Goal: Transaction & Acquisition: Purchase product/service

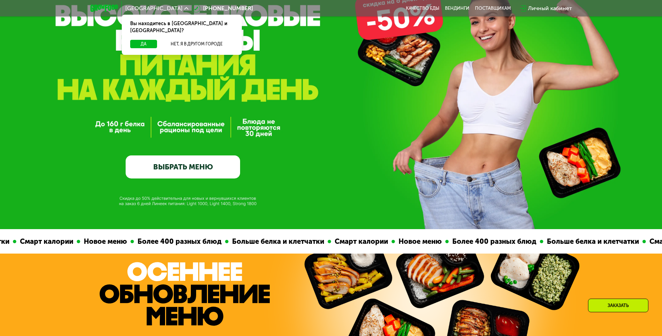
click at [200, 172] on link "ВЫБРАТЬ МЕНЮ" at bounding box center [183, 166] width 114 height 23
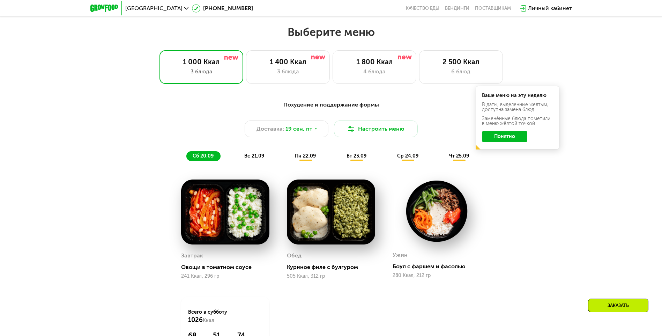
scroll to position [541, 0]
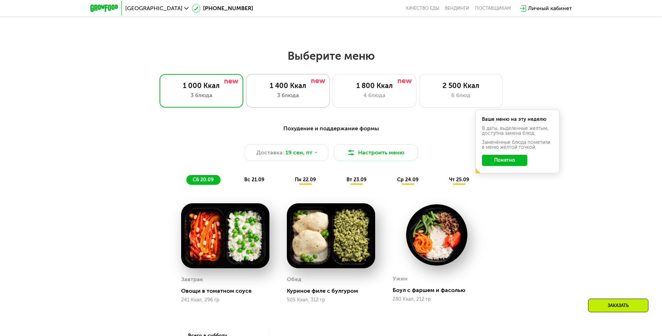
click at [296, 105] on div "1 400 Ккал 3 блюда" at bounding box center [288, 90] width 84 height 33
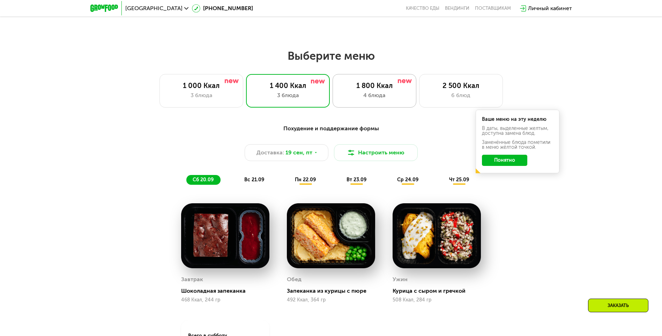
click at [350, 95] on div "4 блюда" at bounding box center [374, 95] width 69 height 8
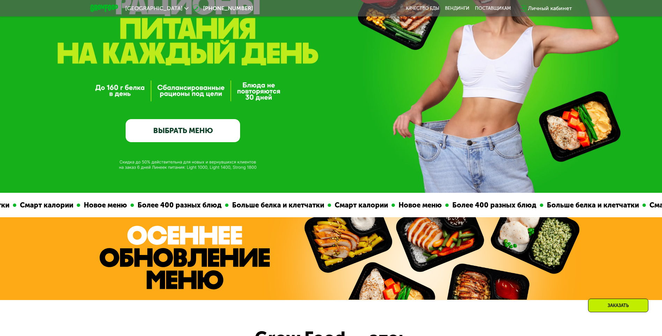
scroll to position [88, 0]
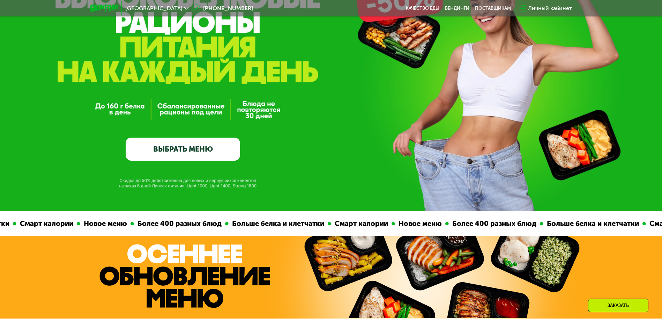
click at [344, 170] on div "GrowFood — доставка правильного питания ВЫБРАТЬ МЕНЮ" at bounding box center [331, 61] width 662 height 299
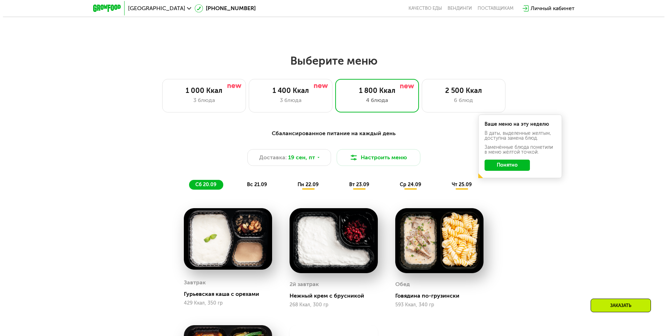
scroll to position [558, 0]
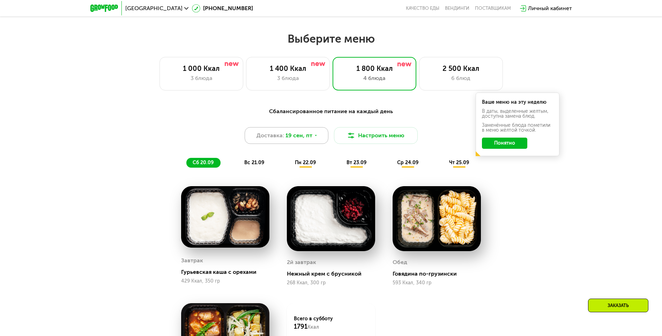
click at [298, 138] on span "19 сен, пт" at bounding box center [298, 135] width 27 height 8
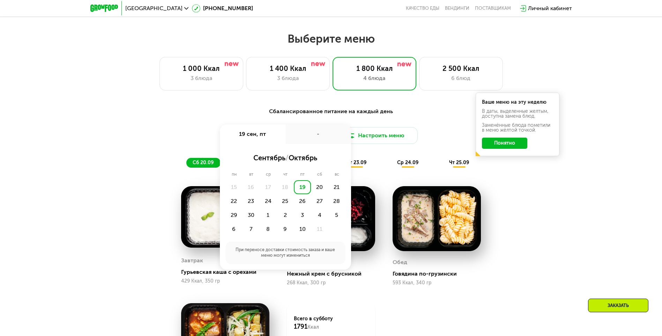
click at [312, 126] on div "Сбалансированное питание на каждый день Доставка: [DATE] сен, пт - сентябрь / о…" at bounding box center [331, 137] width 413 height 60
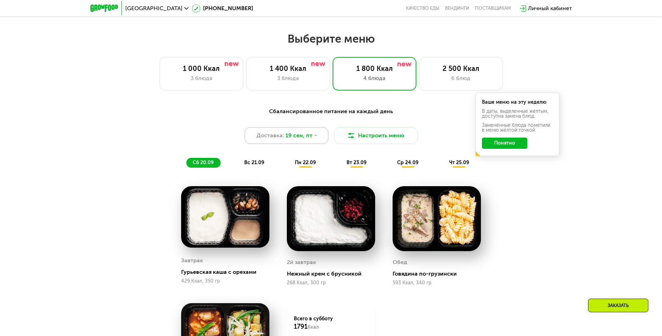
click at [306, 140] on span "19 сен, пт" at bounding box center [298, 135] width 27 height 8
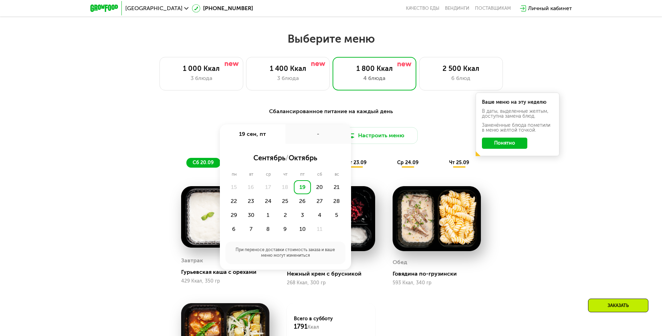
click at [415, 109] on div "Сбалансированное питание на каждый день Доставка: [DATE] сен, пт - сентябрь / о…" at bounding box center [330, 137] width 421 height 69
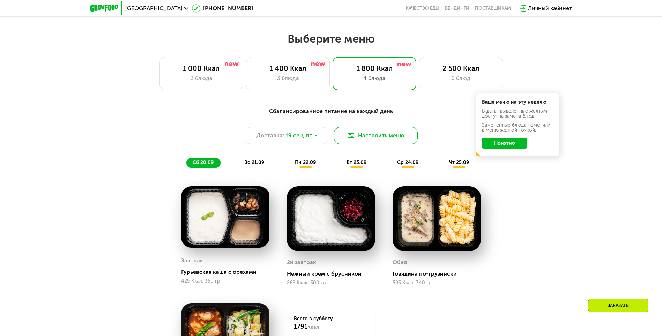
click at [374, 137] on button "Настроить меню" at bounding box center [376, 135] width 84 height 17
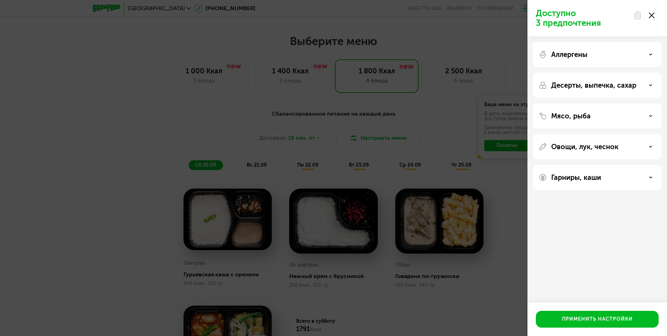
click at [564, 124] on div "Мясо, рыба" at bounding box center [597, 115] width 128 height 25
click at [568, 117] on p "Мясо, рыба" at bounding box center [570, 116] width 39 height 8
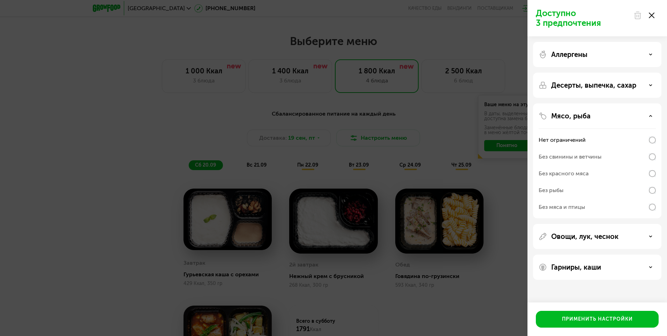
click at [581, 92] on div "Десерты, выпечка, сахар" at bounding box center [597, 85] width 128 height 25
click at [577, 236] on p "Овощи, лук, чеснок" at bounding box center [584, 236] width 67 height 8
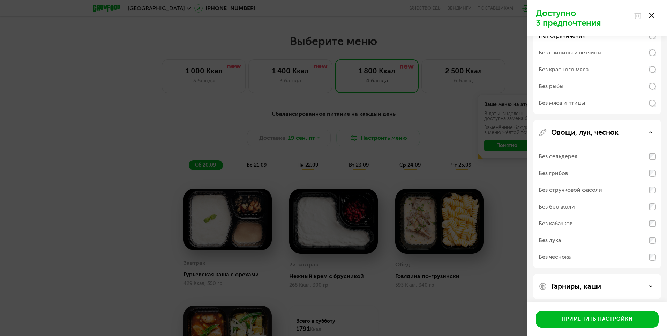
scroll to position [105, 0]
click at [573, 189] on div "Без стручковой фасоли" at bounding box center [570, 189] width 63 height 8
click at [570, 207] on div "Без брокколи" at bounding box center [557, 206] width 36 height 8
click at [561, 223] on div "Без кабачков" at bounding box center [556, 222] width 34 height 8
click at [575, 289] on p "Гарниры, каши" at bounding box center [576, 285] width 50 height 8
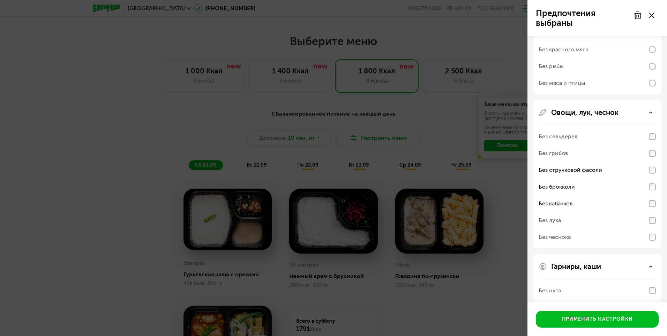
scroll to position [197, 0]
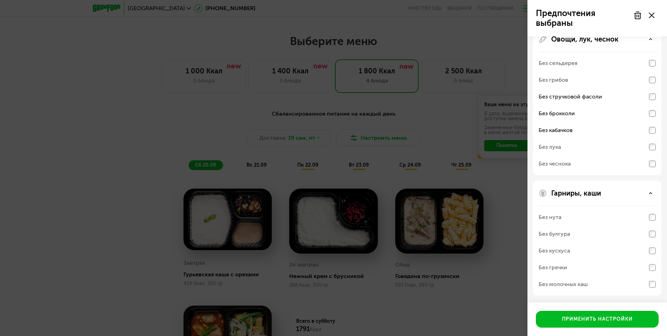
click at [580, 288] on div "Без молочных каш" at bounding box center [563, 284] width 49 height 8
click at [576, 282] on div "Без молочных каш" at bounding box center [563, 284] width 49 height 8
click at [653, 280] on div "Без молочных каш" at bounding box center [597, 284] width 117 height 17
drag, startPoint x: 603, startPoint y: 287, endPoint x: 599, endPoint y: 288, distance: 4.0
click at [600, 288] on div "Без молочных каш" at bounding box center [597, 284] width 117 height 17
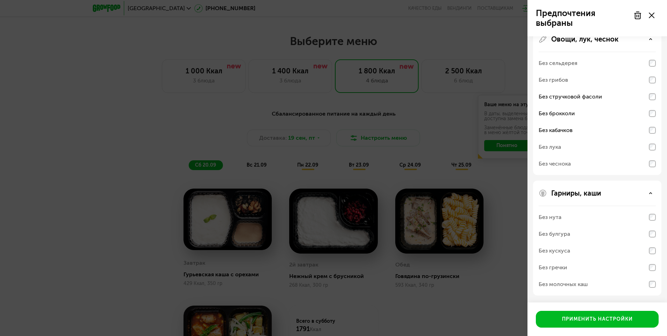
click at [583, 284] on div "Без молочных каш" at bounding box center [563, 284] width 49 height 8
click at [573, 267] on div "Без гречки" at bounding box center [597, 267] width 117 height 17
drag, startPoint x: 570, startPoint y: 255, endPoint x: 571, endPoint y: 249, distance: 5.6
click at [570, 254] on div "Без кускуса" at bounding box center [597, 250] width 117 height 17
drag, startPoint x: 572, startPoint y: 244, endPoint x: 572, endPoint y: 239, distance: 4.9
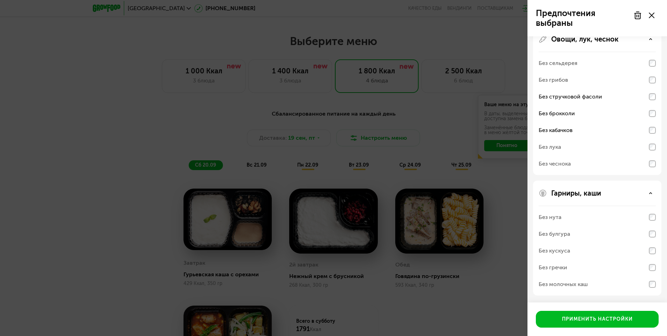
click at [572, 241] on div "Без нута Без булгура Без кускуса Без гречки Без молочных каш" at bounding box center [597, 250] width 117 height 90
drag, startPoint x: 572, startPoint y: 239, endPoint x: 568, endPoint y: 219, distance: 20.2
click at [568, 220] on div "Без нута" at bounding box center [597, 217] width 117 height 17
click at [567, 218] on div "Без нута" at bounding box center [597, 217] width 117 height 17
click at [611, 193] on div "Гарниры, каши" at bounding box center [597, 193] width 117 height 8
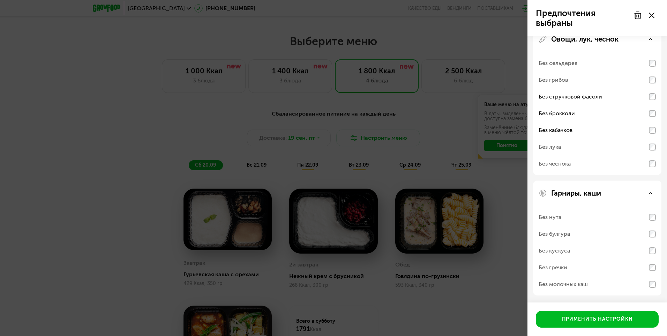
scroll to position [107, 0]
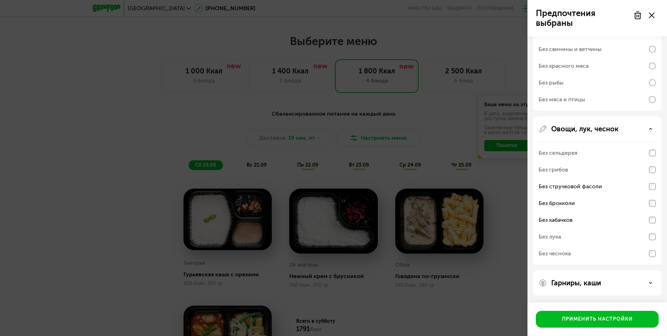
click at [610, 278] on div "Гарниры, каши" at bounding box center [597, 282] width 128 height 25
click at [648, 283] on div "Гарниры, каши" at bounding box center [597, 282] width 117 height 8
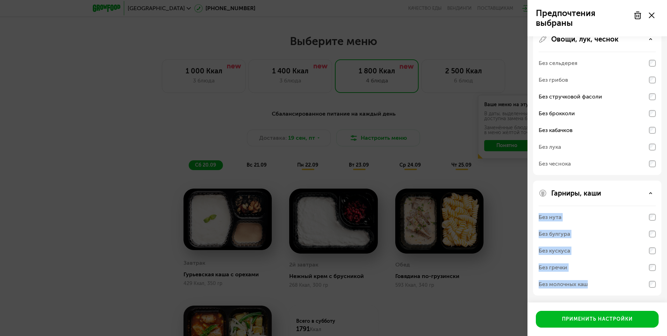
click at [648, 283] on div "Без молочных каш" at bounding box center [597, 284] width 117 height 17
click at [652, 276] on div "Без молочных каш" at bounding box center [597, 284] width 117 height 17
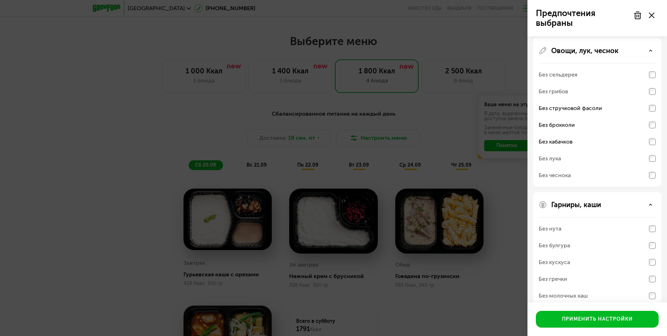
scroll to position [127, 0]
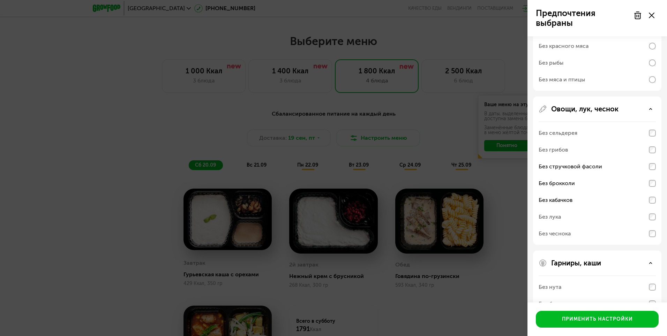
click at [655, 19] on div at bounding box center [643, 15] width 29 height 14
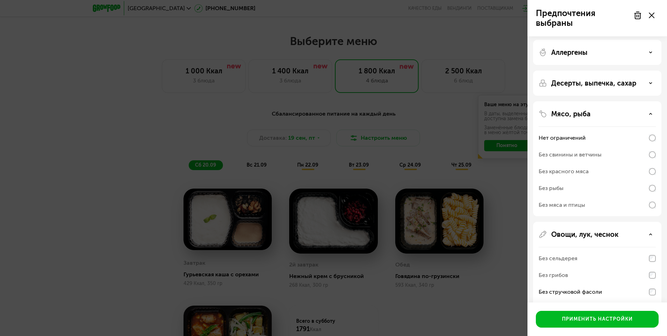
scroll to position [0, 0]
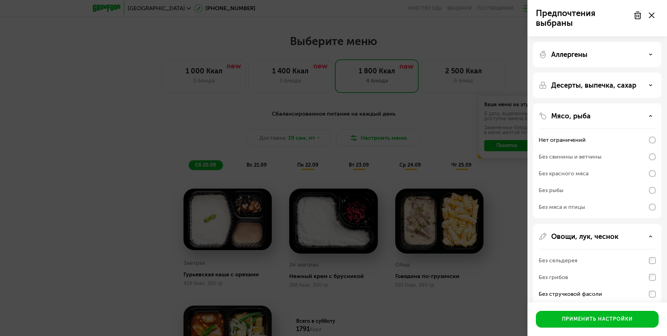
click at [575, 91] on div "Десерты, выпечка, сахар" at bounding box center [597, 85] width 128 height 25
click at [643, 83] on div "Десерты, выпечка, сахар" at bounding box center [597, 85] width 117 height 8
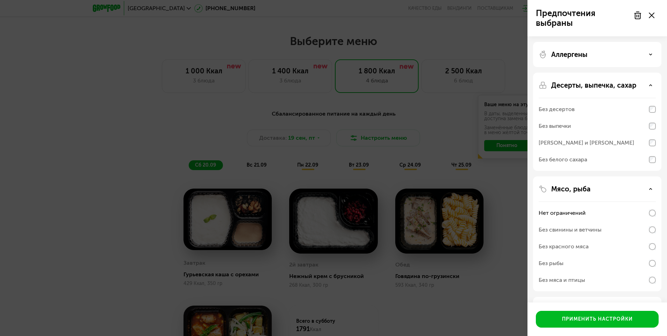
click at [643, 83] on div "Десерты, выпечка, сахар" at bounding box center [597, 85] width 117 height 8
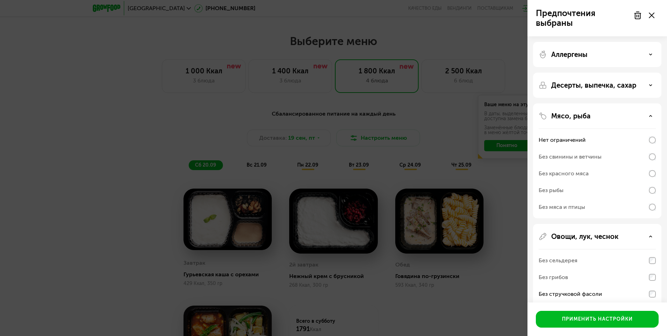
click at [636, 60] on div "Аллергены" at bounding box center [597, 54] width 128 height 25
click at [648, 56] on div "Аллергены" at bounding box center [597, 54] width 117 height 8
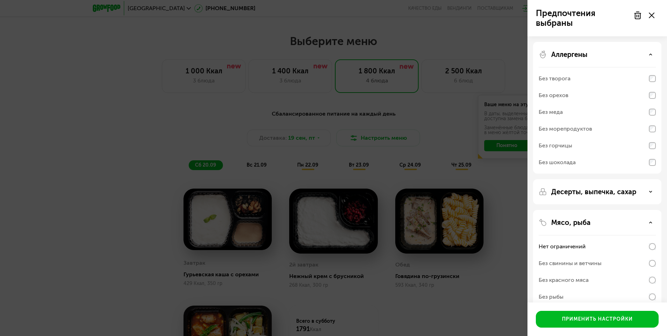
click at [648, 56] on div "Аллергены" at bounding box center [597, 54] width 117 height 8
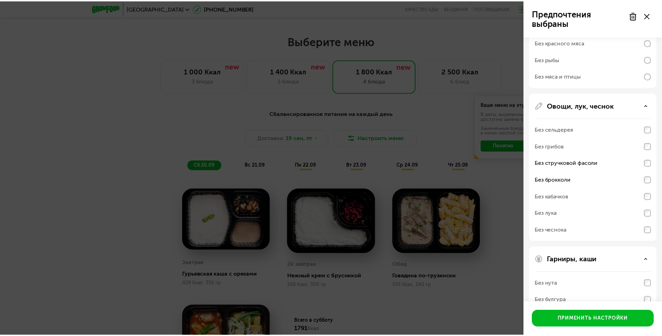
scroll to position [197, 0]
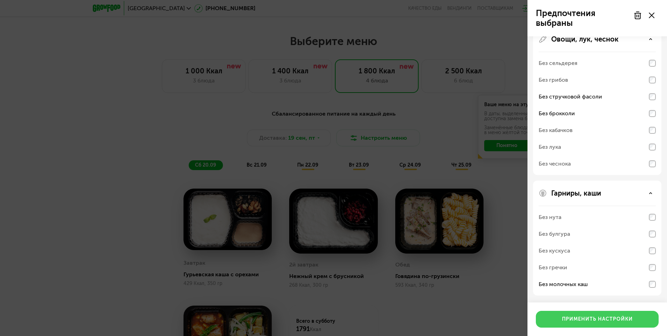
click at [611, 322] on div "Применить настройки" at bounding box center [597, 318] width 71 height 7
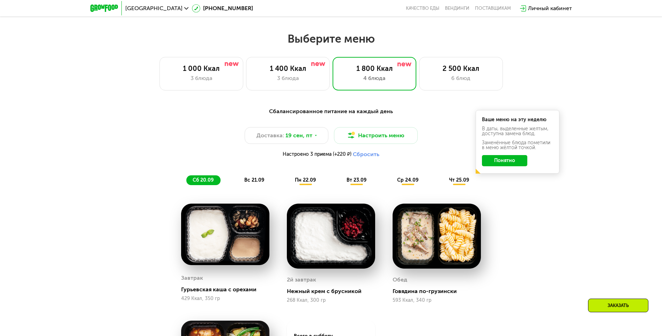
click at [510, 166] on button "Понятно" at bounding box center [504, 160] width 45 height 11
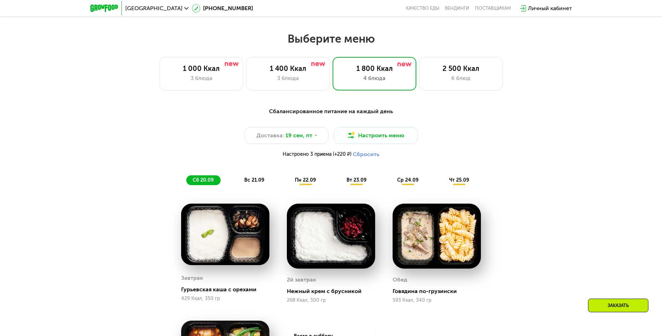
click at [549, 220] on div "Сбалансированное питание на каждый день Доставка: [DATE] Настроить меню Настрое…" at bounding box center [331, 279] width 662 height 365
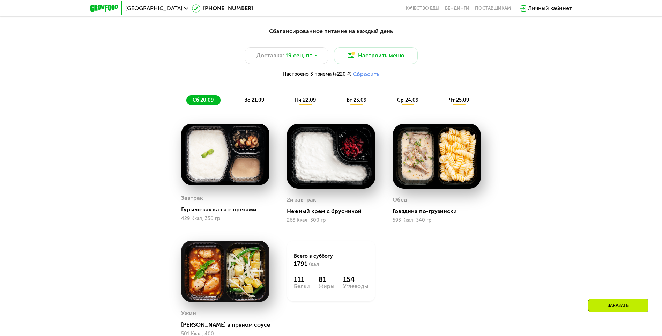
scroll to position [628, 0]
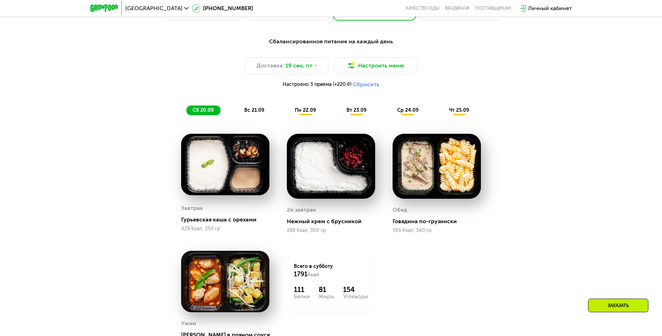
click at [252, 113] on span "вс 21.09" at bounding box center [254, 110] width 20 height 6
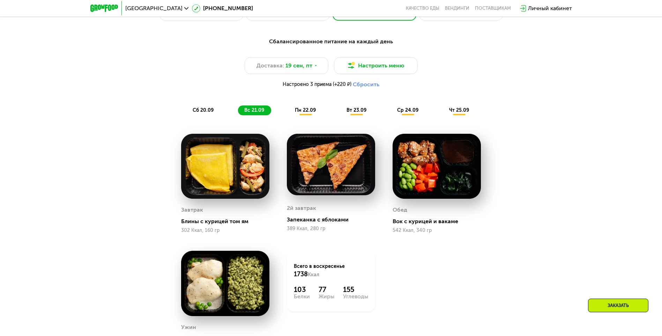
click at [305, 113] on span "пн 22.09" at bounding box center [305, 110] width 21 height 6
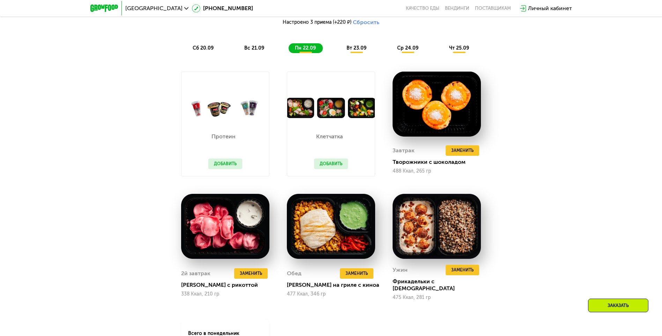
scroll to position [663, 0]
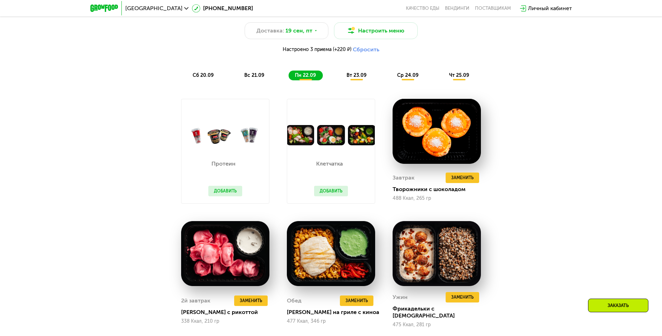
click at [351, 78] on span "вт 23.09" at bounding box center [356, 75] width 20 height 6
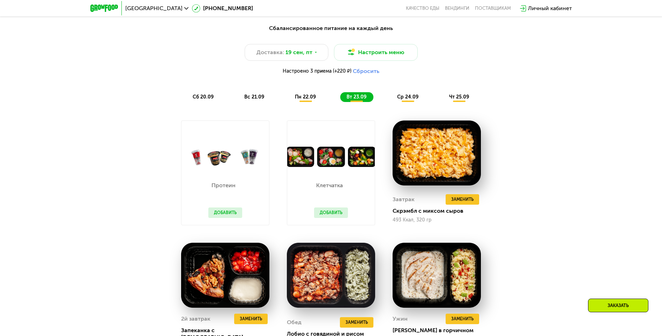
scroll to position [593, 0]
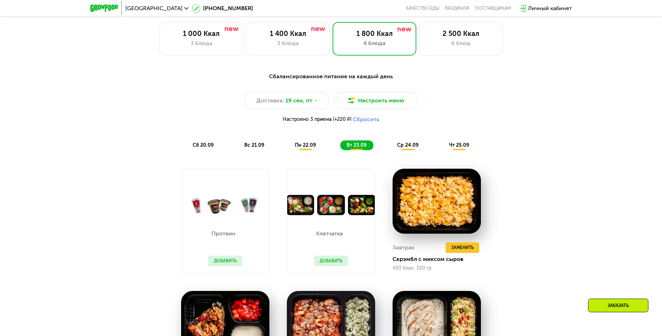
click at [208, 145] on span "сб 20.09" at bounding box center [203, 145] width 21 height 6
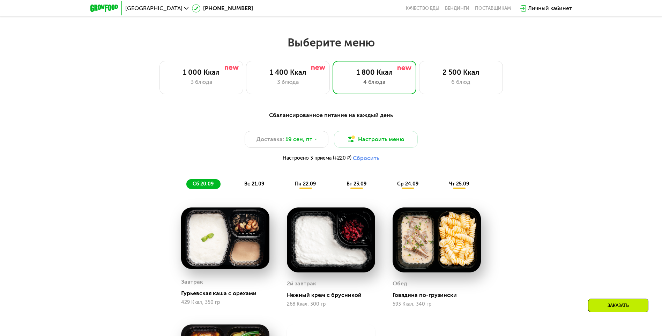
scroll to position [523, 0]
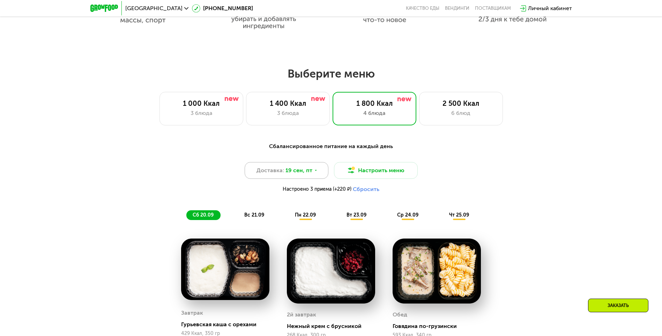
click at [299, 173] on span "19 сен, пт" at bounding box center [298, 170] width 27 height 8
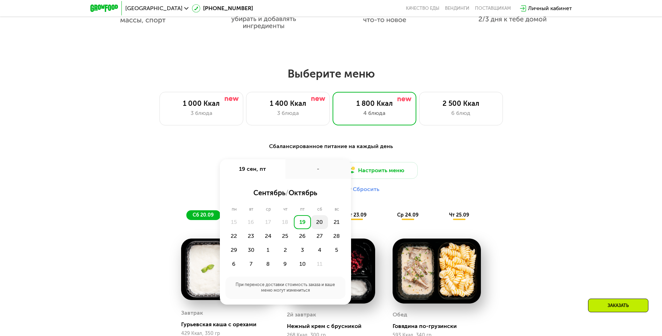
click at [318, 221] on div "20" at bounding box center [319, 222] width 17 height 14
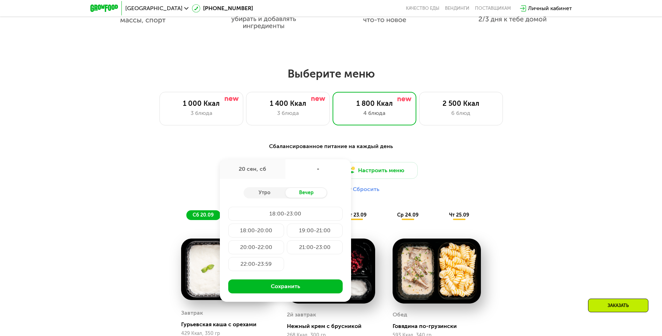
click at [252, 167] on div "20 сен, сб" at bounding box center [253, 169] width 66 height 20
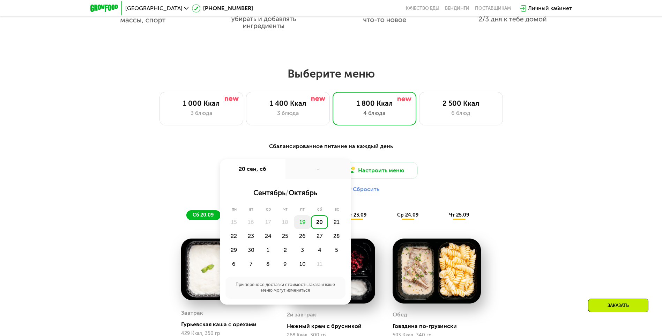
click at [306, 220] on div "19" at bounding box center [302, 222] width 17 height 14
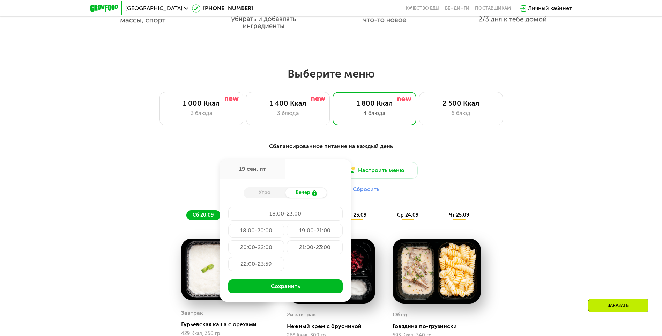
click at [273, 196] on div "Утро" at bounding box center [264, 193] width 42 height 10
click at [266, 193] on div "Утро" at bounding box center [264, 193] width 42 height 10
click at [273, 234] on div "18:00-20:00" at bounding box center [256, 230] width 56 height 14
click at [313, 283] on button "Сохранить" at bounding box center [285, 286] width 114 height 14
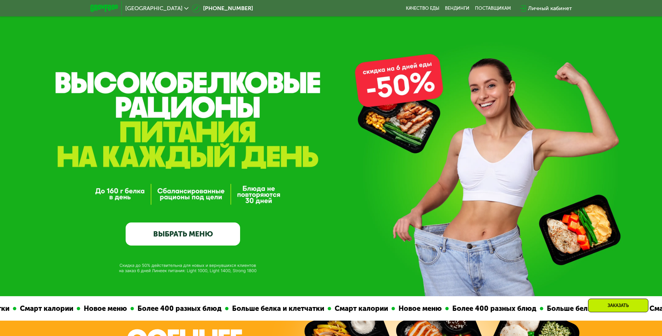
scroll to position [0, 0]
